Goal: Navigation & Orientation: Understand site structure

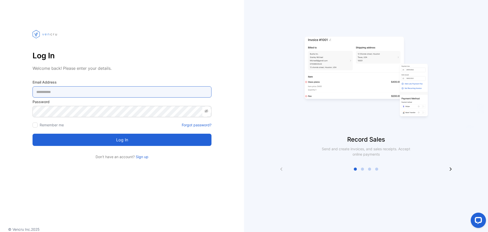
type Address-inputemail "**********"
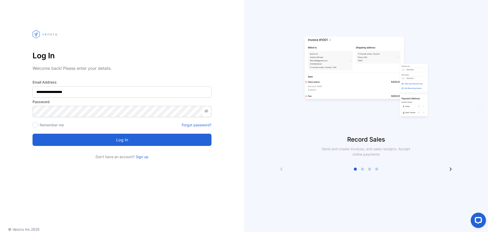
click at [146, 141] on button "Log in" at bounding box center [122, 139] width 179 height 12
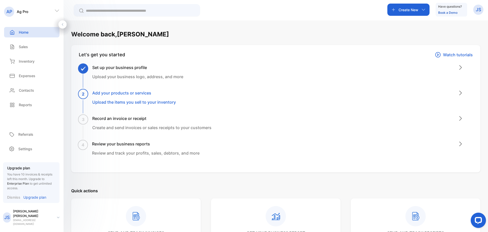
click at [25, 33] on p "Home" at bounding box center [24, 31] width 10 height 5
click at [26, 49] on p "Sales" at bounding box center [23, 46] width 9 height 5
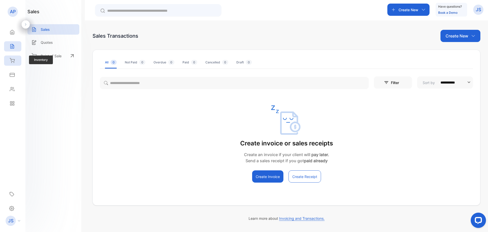
click at [16, 59] on div "Inventory" at bounding box center [12, 60] width 17 height 10
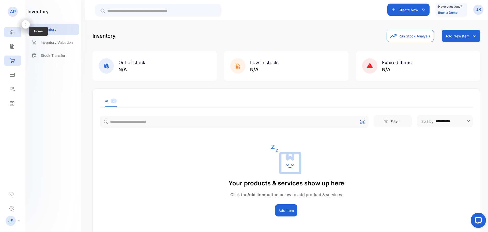
click at [14, 34] on icon at bounding box center [12, 31] width 5 height 5
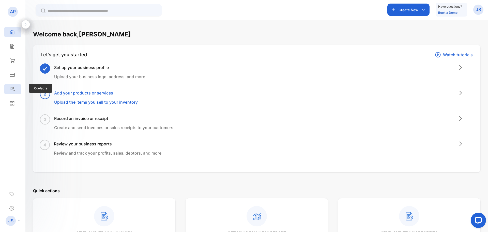
click at [15, 90] on div "Contacts" at bounding box center [12, 89] width 17 height 10
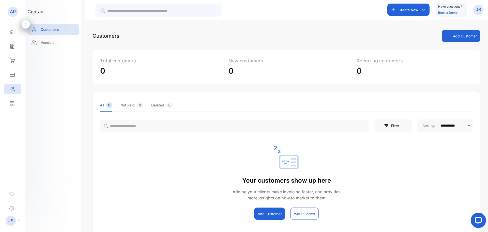
click at [14, 11] on p "AP" at bounding box center [13, 11] width 6 height 7
click at [479, 12] on p "JS" at bounding box center [478, 9] width 5 height 7
click at [445, 39] on img at bounding box center [444, 42] width 6 height 6
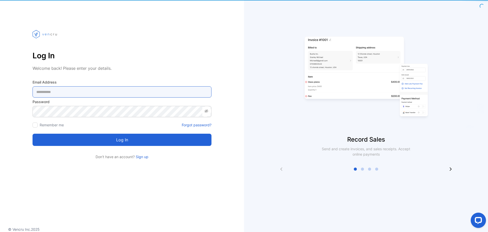
type Address-inputemail "**********"
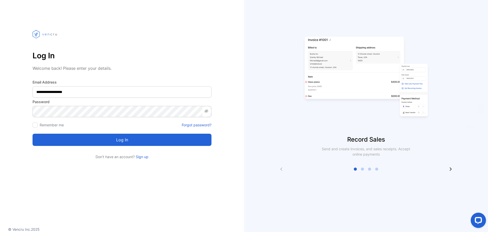
click at [133, 136] on button "Log in" at bounding box center [122, 139] width 179 height 12
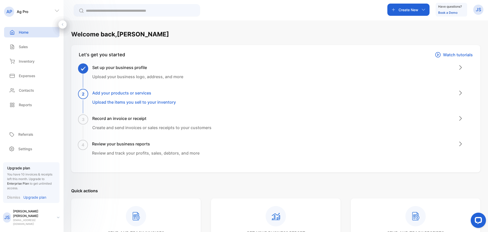
click at [59, 9] on icon at bounding box center [56, 10] width 5 height 5
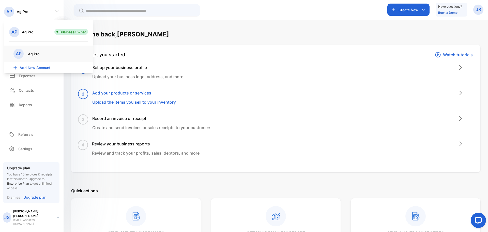
click at [34, 55] on p "Ag Pro" at bounding box center [33, 53] width 11 height 5
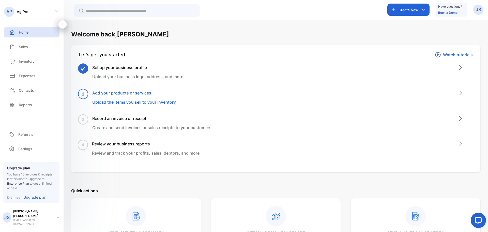
click at [58, 12] on icon at bounding box center [56, 10] width 5 height 5
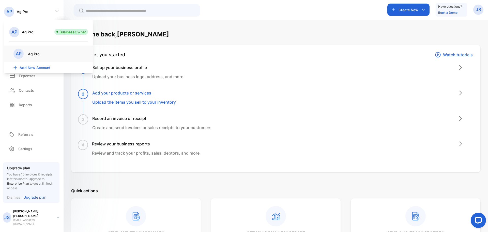
click at [30, 32] on p "Ag Pro" at bounding box center [27, 31] width 11 height 5
click at [38, 53] on p "Ag Pro" at bounding box center [33, 53] width 11 height 5
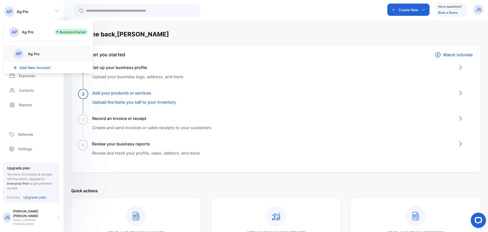
click at [38, 53] on div "Sales Sales" at bounding box center [31, 46] width 55 height 14
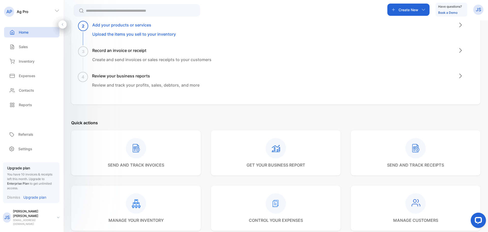
scroll to position [127, 0]
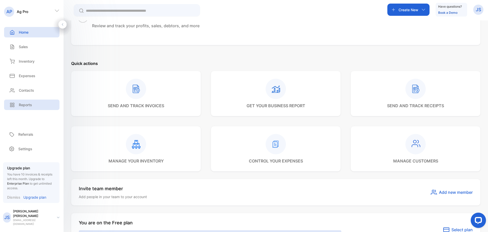
click at [35, 102] on div "Reports" at bounding box center [31, 104] width 55 height 10
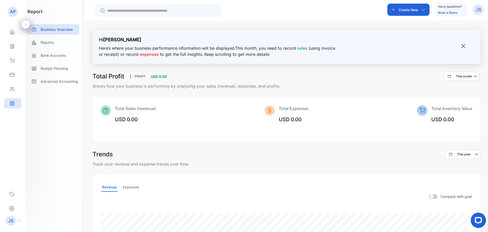
click at [476, 10] on p "JS" at bounding box center [478, 9] width 5 height 7
click at [455, 26] on span "View profile" at bounding box center [460, 25] width 22 height 5
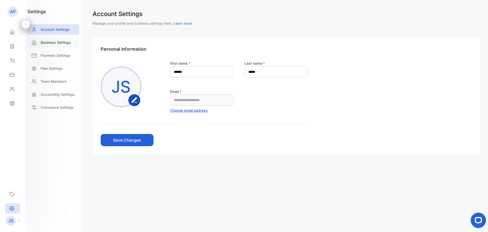
click at [61, 46] on div "Business Settings" at bounding box center [53, 42] width 52 height 10
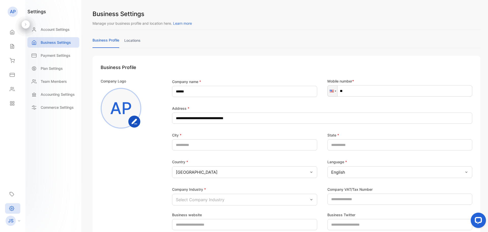
click at [12, 11] on p "AP" at bounding box center [13, 11] width 6 height 7
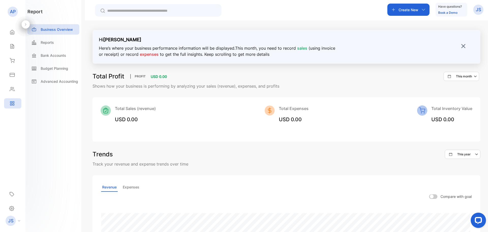
click at [478, 9] on p "JS" at bounding box center [478, 9] width 5 height 7
click at [451, 44] on span "Logout" at bounding box center [454, 41] width 14 height 5
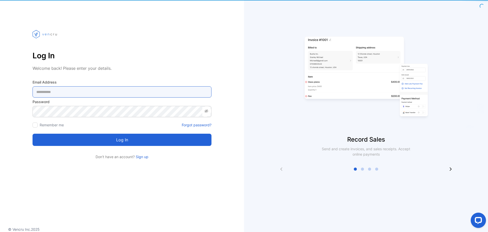
type Address-inputemail "**********"
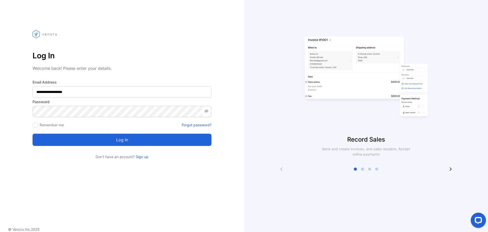
click at [186, 76] on section "**********" at bounding box center [122, 104] width 179 height 110
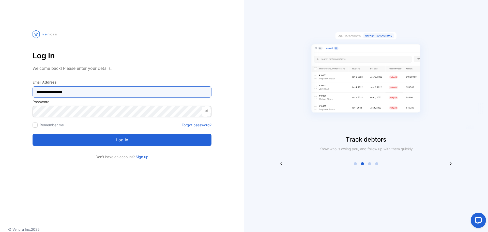
click at [77, 93] on Address-inputemail "**********" at bounding box center [122, 91] width 179 height 11
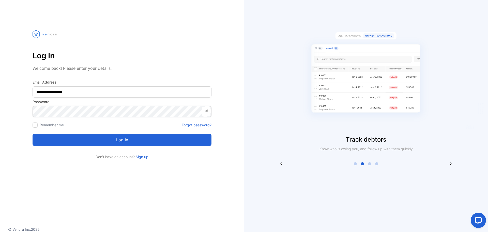
click at [17, 121] on div "**********" at bounding box center [122, 89] width 244 height 139
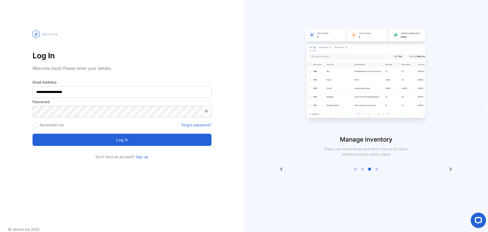
click at [35, 126] on div at bounding box center [35, 124] width 5 height 5
click at [131, 140] on button "Log in" at bounding box center [122, 139] width 179 height 12
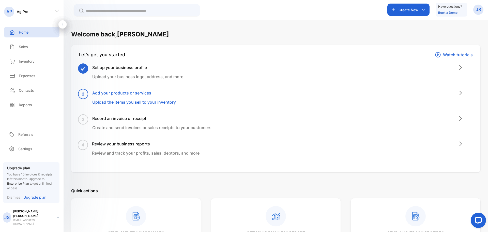
click at [58, 219] on div "JS Justin Smith agproluis2@gmail.com" at bounding box center [33, 217] width 60 height 17
click at [135, 177] on div "Welcome back, Justin Let's get you started Watch tutorials Set up your business…" at bounding box center [275, 235] width 409 height 410
click at [476, 9] on p "JS" at bounding box center [478, 9] width 5 height 7
click at [456, 39] on span "Logout" at bounding box center [454, 41] width 14 height 5
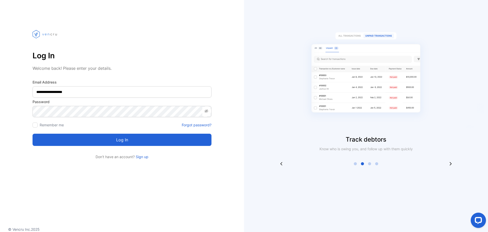
click at [117, 78] on section "**********" at bounding box center [122, 104] width 179 height 110
click at [117, 137] on button "Log in" at bounding box center [122, 139] width 179 height 12
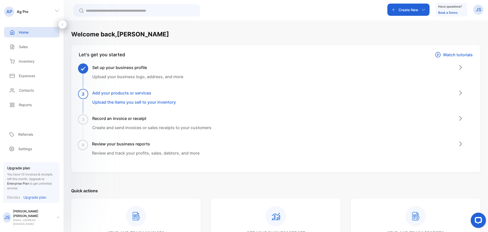
click at [475, 9] on div "JS" at bounding box center [478, 10] width 10 height 10
click at [445, 43] on img at bounding box center [444, 42] width 6 height 6
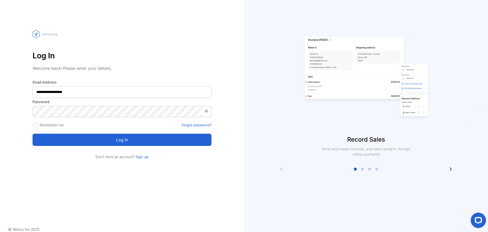
click at [143, 129] on div "Log in" at bounding box center [122, 136] width 179 height 18
click at [140, 140] on button "Log in" at bounding box center [122, 139] width 179 height 12
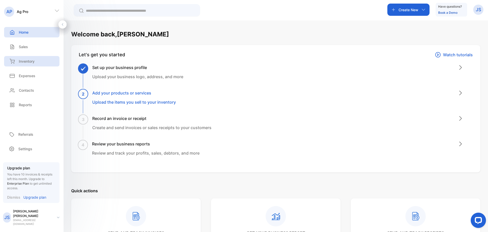
click at [23, 61] on p "Inventory" at bounding box center [27, 60] width 16 height 5
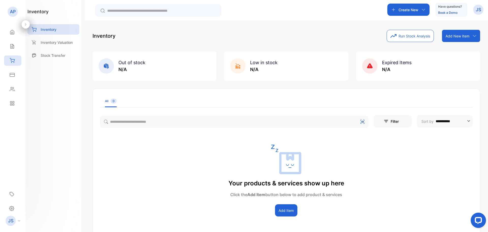
click at [476, 11] on p "JS" at bounding box center [478, 9] width 5 height 7
click at [452, 42] on span "Logout" at bounding box center [454, 41] width 14 height 5
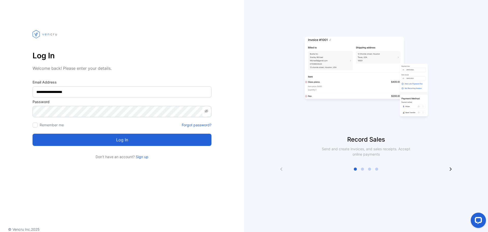
click at [173, 49] on div at bounding box center [122, 34] width 179 height 29
